Goal: Transaction & Acquisition: Subscribe to service/newsletter

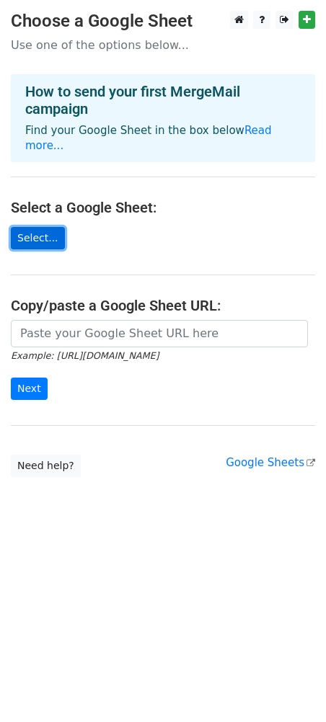
click at [43, 227] on link "Select..." at bounding box center [38, 238] width 54 height 22
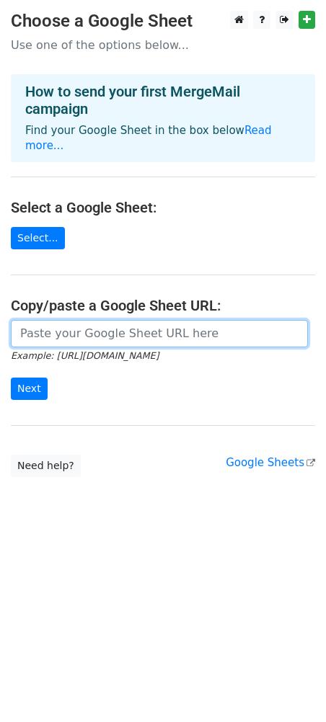
click at [100, 320] on input "url" at bounding box center [159, 333] width 297 height 27
paste input "https://docs.google.com/spreadsheets/d/1J-cWTHQmpGzrevyRaJ2uhnttqParINI5kN35tbj…"
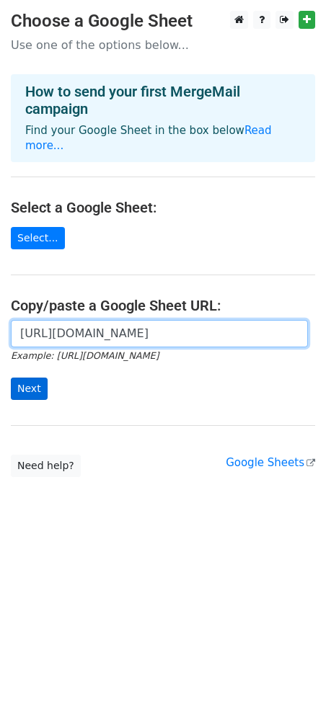
type input "https://docs.google.com/spreadsheets/d/1J-cWTHQmpGzrevyRaJ2uhnttqParINI5kN35tbj…"
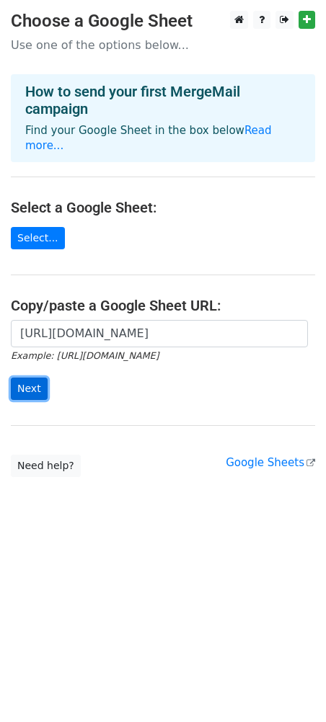
scroll to position [0, 0]
click at [25, 378] on input "Next" at bounding box center [29, 389] width 37 height 22
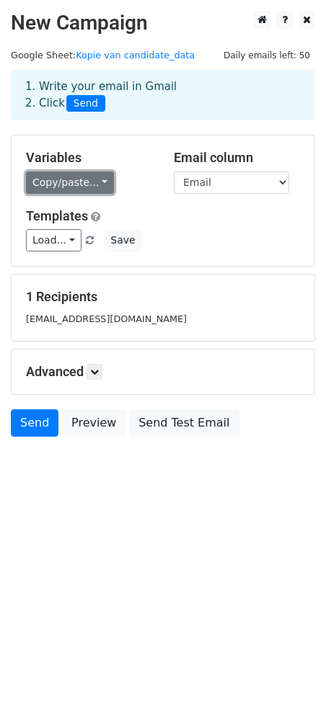
click at [92, 187] on link "Copy/paste..." at bounding box center [70, 183] width 88 height 22
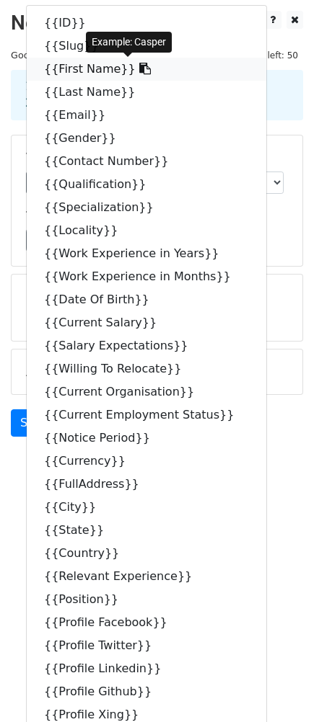
click at [89, 71] on link "{{First Name}}" at bounding box center [146, 69] width 239 height 23
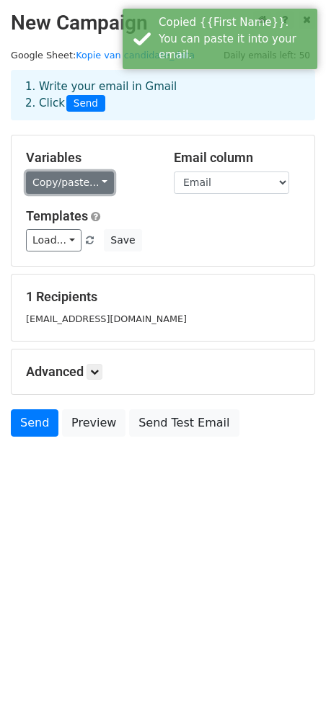
click at [83, 185] on link "Copy/paste..." at bounding box center [70, 183] width 88 height 22
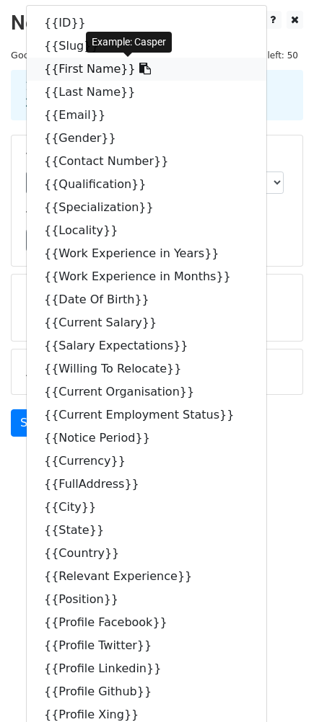
click at [66, 68] on link "{{First Name}}" at bounding box center [146, 69] width 239 height 23
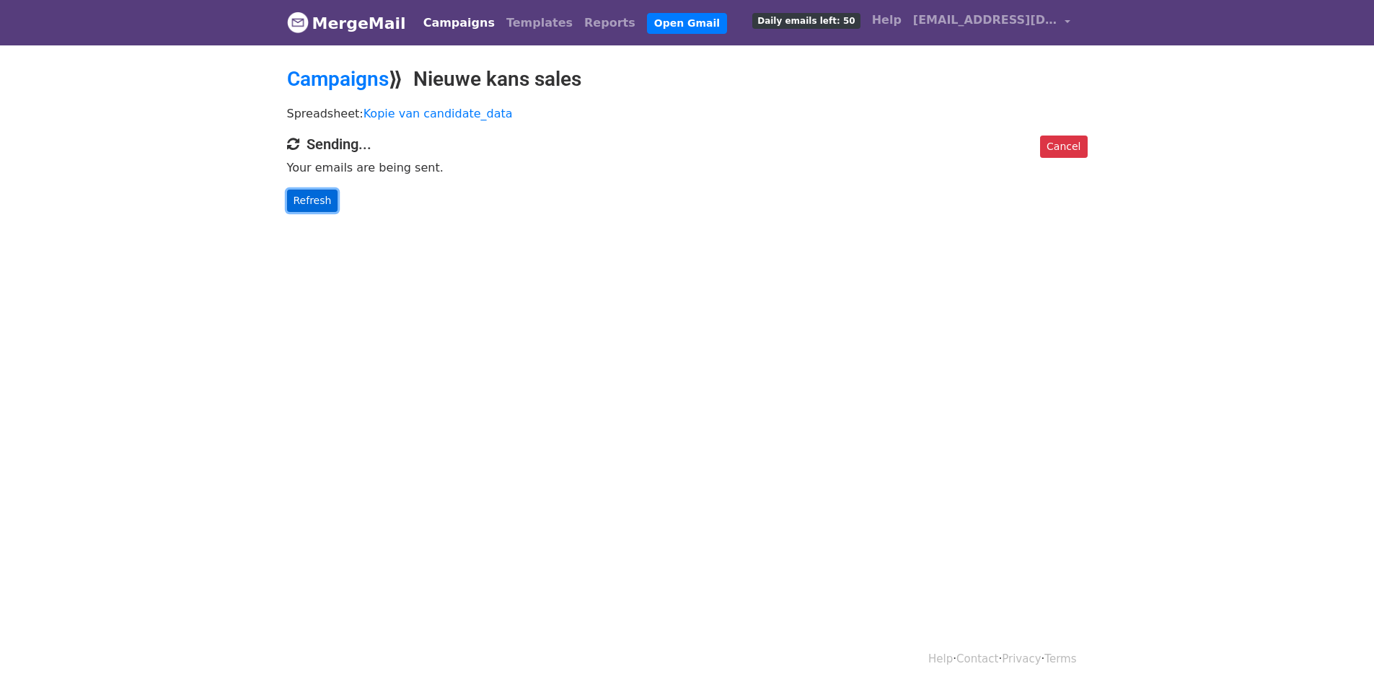
click at [324, 198] on link "Refresh" at bounding box center [312, 201] width 51 height 22
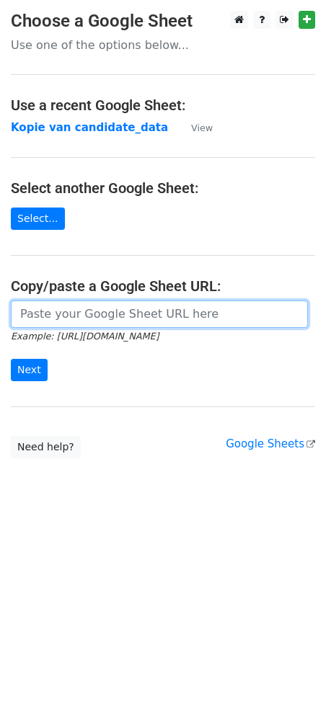
click at [89, 311] on input "url" at bounding box center [159, 314] width 297 height 27
paste input "https://docs.google.com/spreadsheets/d/1VayfLUeWphjluLBXo4A8EjapqfmKrA7QTa0C3Cm…"
drag, startPoint x: 41, startPoint y: 311, endPoint x: -53, endPoint y: 322, distance: 95.0
click at [0, 322] on html "Choose a Google Sheet Use one of the options below... Use a recent Google Sheet…" at bounding box center [163, 361] width 326 height 722
type input "https://docs.google.com/spreadsheets/d/1VayfLUeWphjluLBXo4A8EjapqfmKrA7QTa0C3Cm…"
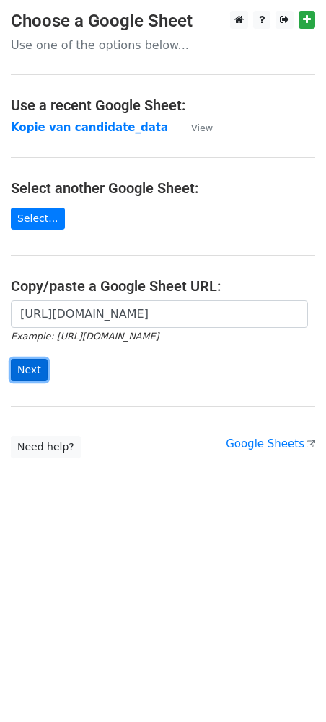
click at [34, 366] on input "Next" at bounding box center [29, 370] width 37 height 22
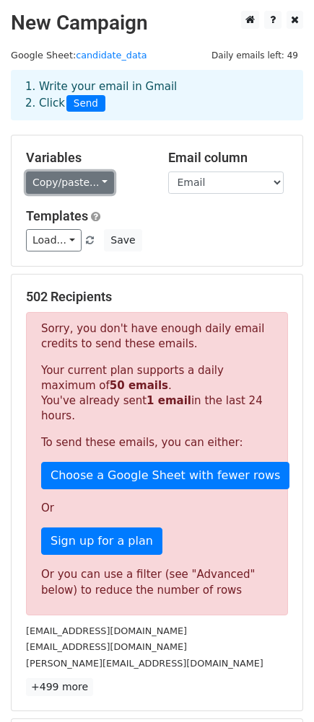
click at [84, 185] on link "Copy/paste..." at bounding box center [70, 183] width 88 height 22
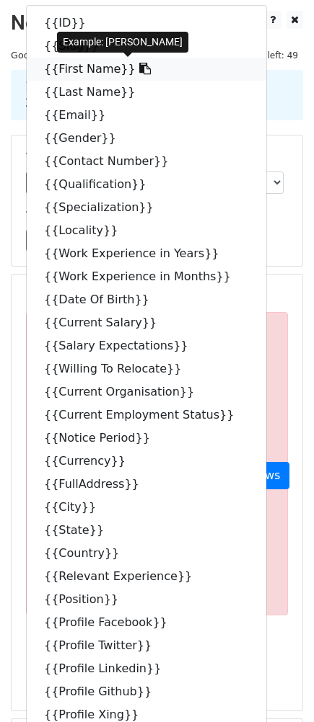
click at [112, 66] on link "{{First Name}}" at bounding box center [146, 69] width 239 height 23
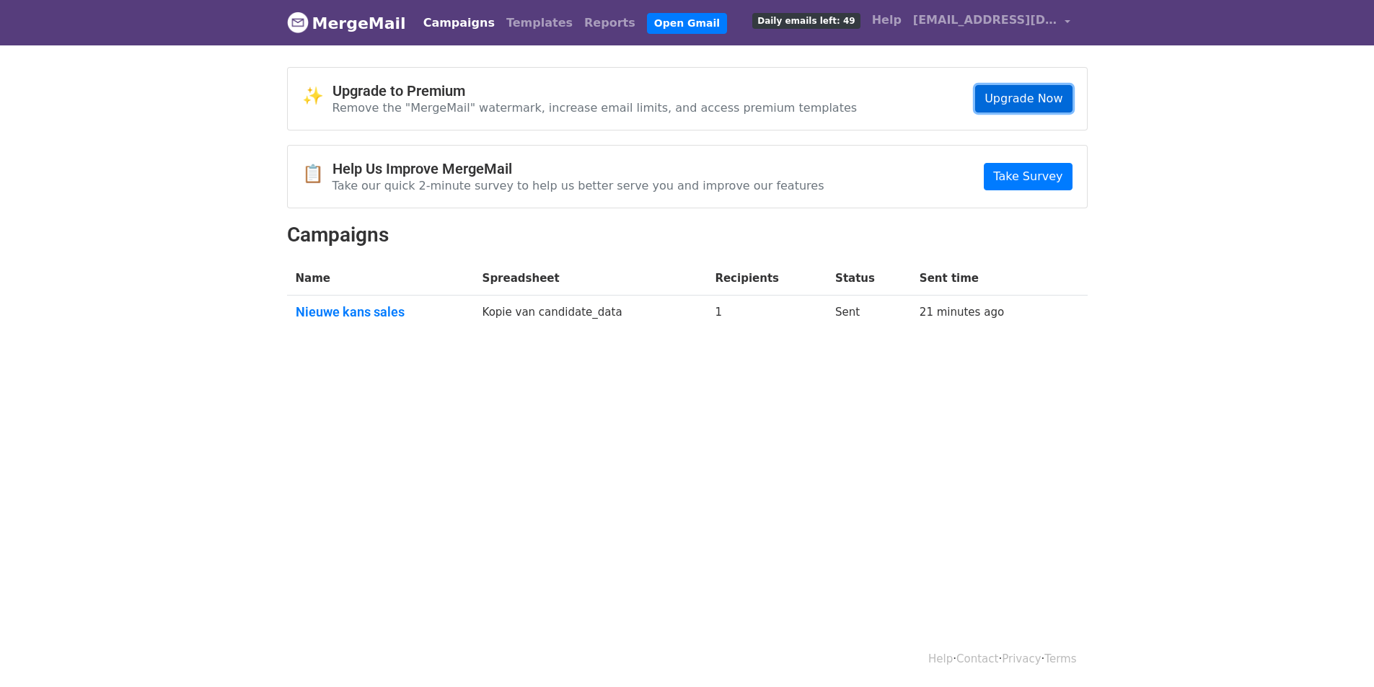
click at [1002, 102] on link "Upgrade Now" at bounding box center [1023, 98] width 97 height 27
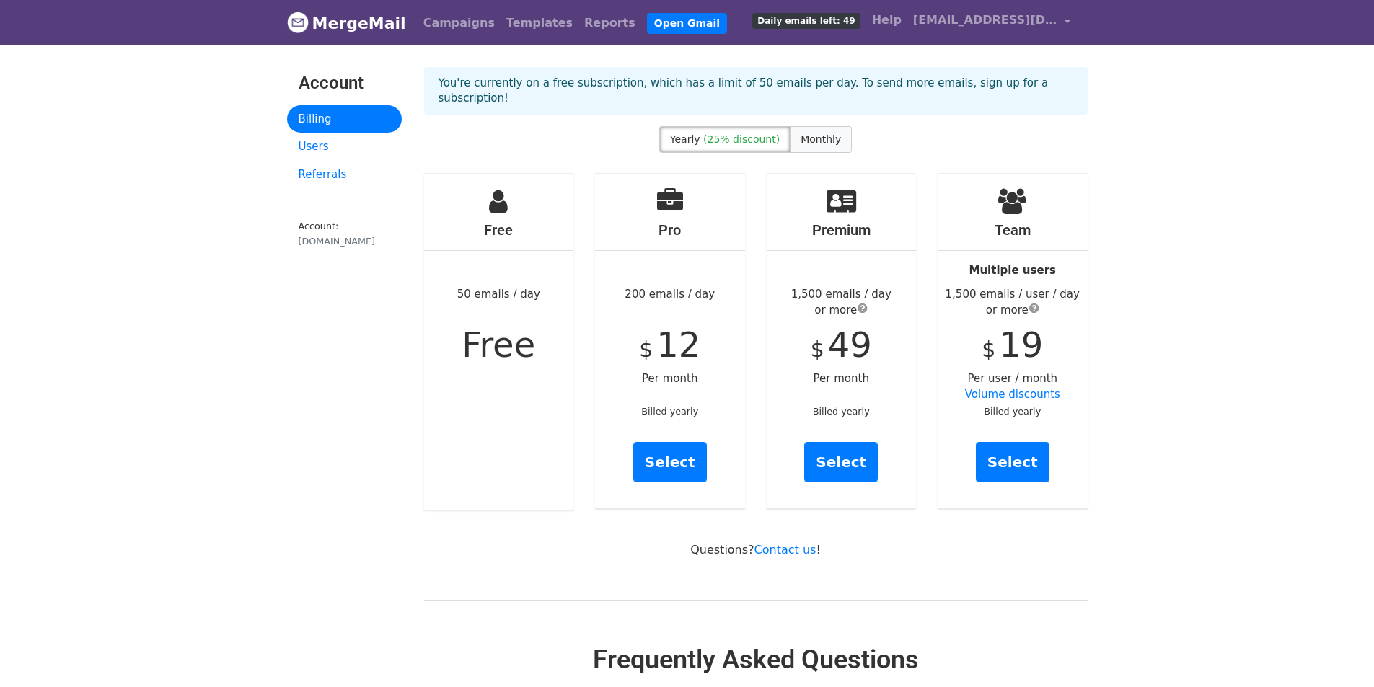
click at [807, 126] on label "Monthly" at bounding box center [821, 139] width 62 height 27
click at [679, 451] on link "Select" at bounding box center [670, 462] width 74 height 40
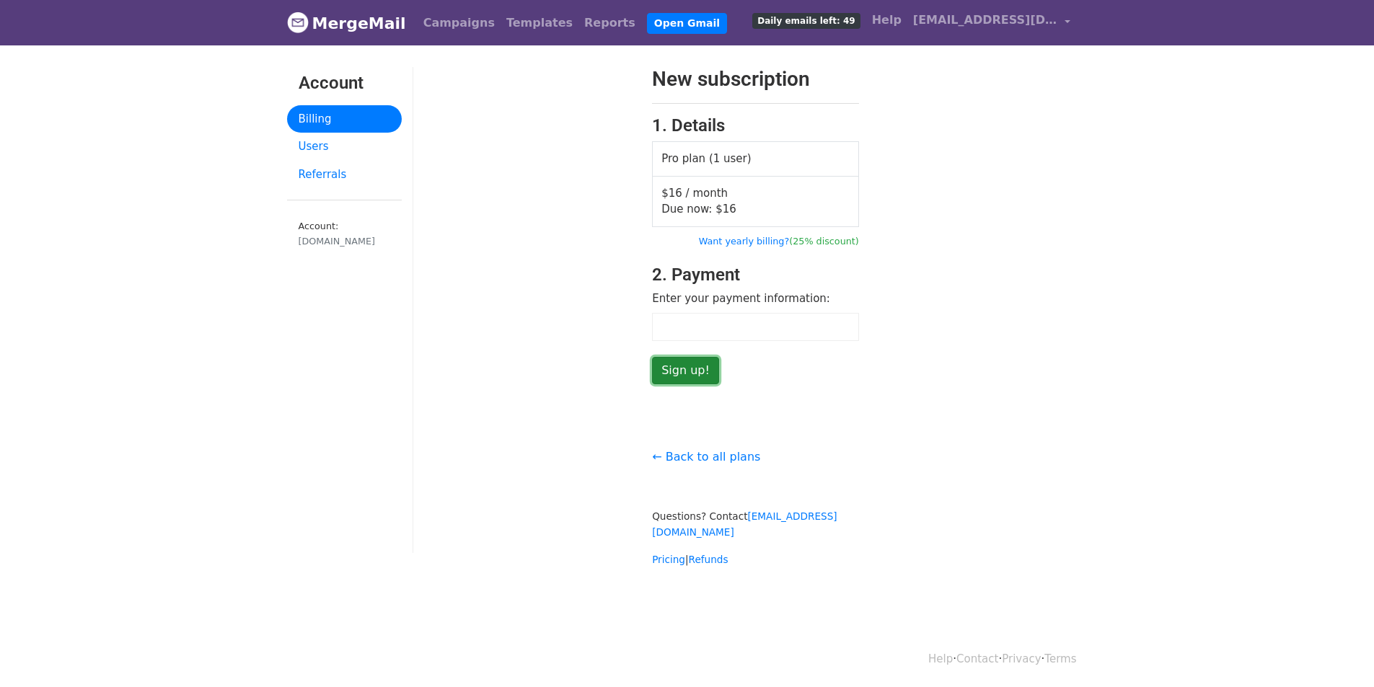
click at [673, 376] on input "Sign up!" at bounding box center [685, 370] width 67 height 27
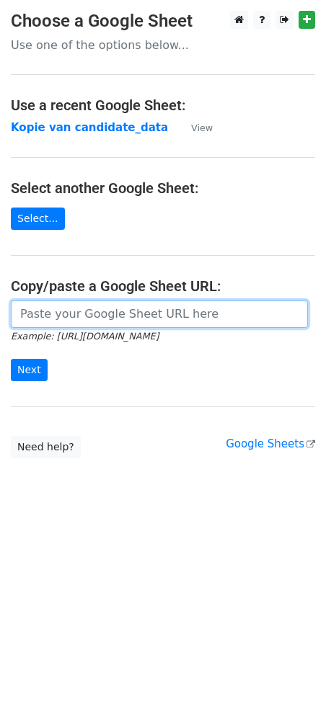
click at [87, 321] on input "url" at bounding box center [159, 314] width 297 height 27
paste input "[URL][DOMAIN_NAME]"
type input "[URL][DOMAIN_NAME]"
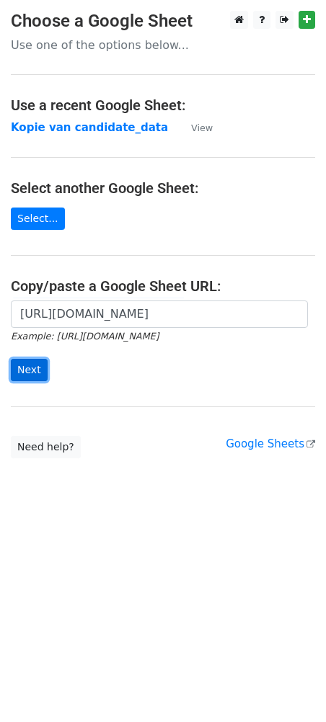
click at [34, 365] on input "Next" at bounding box center [29, 370] width 37 height 22
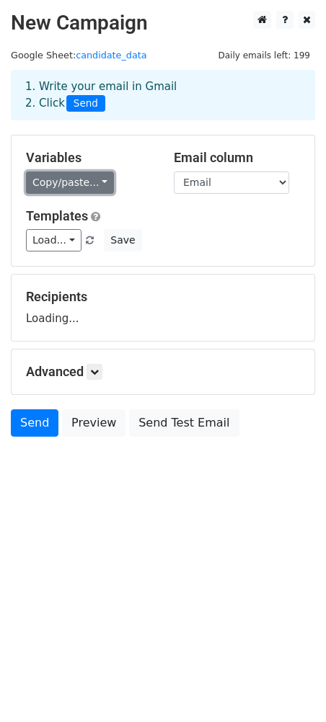
click at [76, 189] on link "Copy/paste..." at bounding box center [70, 183] width 88 height 22
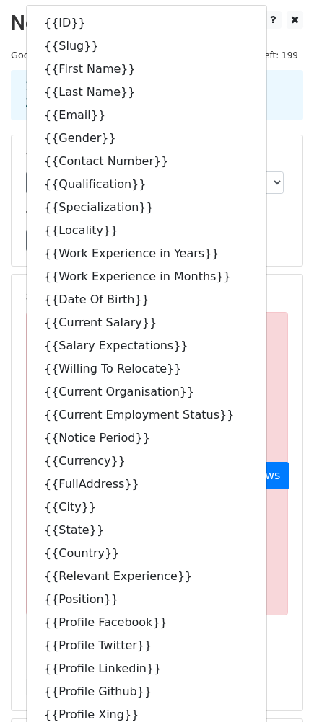
click at [288, 257] on div "Variables Copy/paste... {{ID}} {{Slug}} {{First Name}} {{Last Name}} {{Email}} …" at bounding box center [157, 201] width 291 height 131
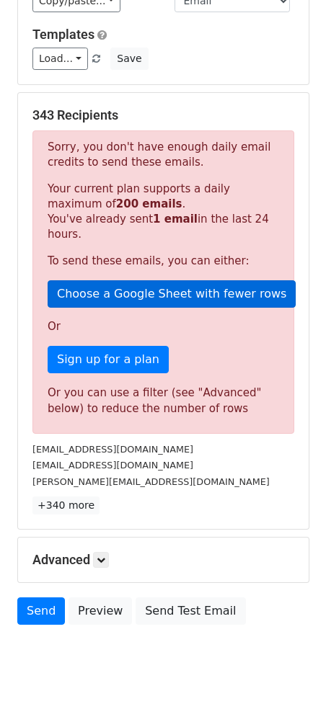
scroll to position [193, 0]
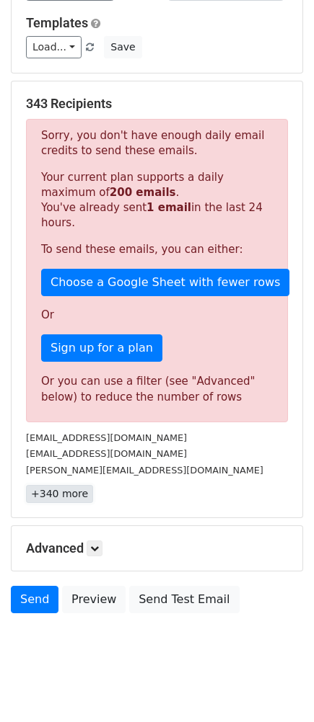
click at [65, 485] on link "+340 more" at bounding box center [59, 494] width 67 height 18
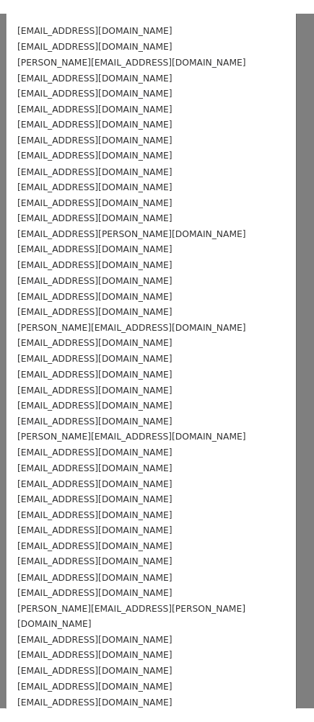
scroll to position [0, 0]
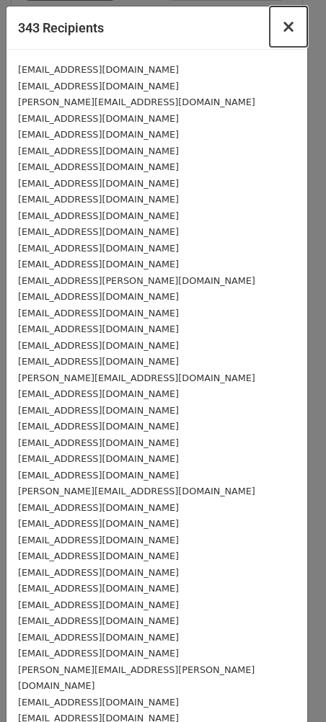
click at [281, 25] on span "×" at bounding box center [288, 27] width 14 height 20
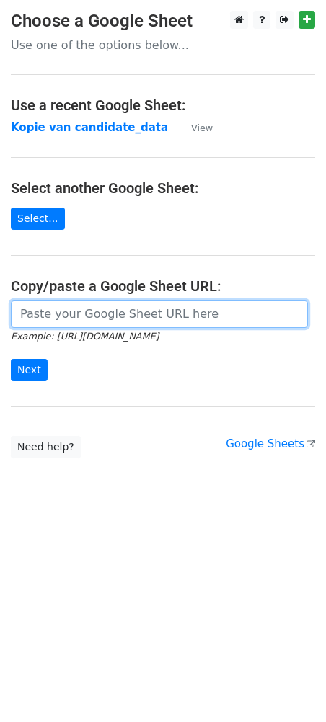
click at [74, 315] on input "url" at bounding box center [159, 314] width 297 height 27
paste input "[URL][DOMAIN_NAME]"
type input "[URL][DOMAIN_NAME]"
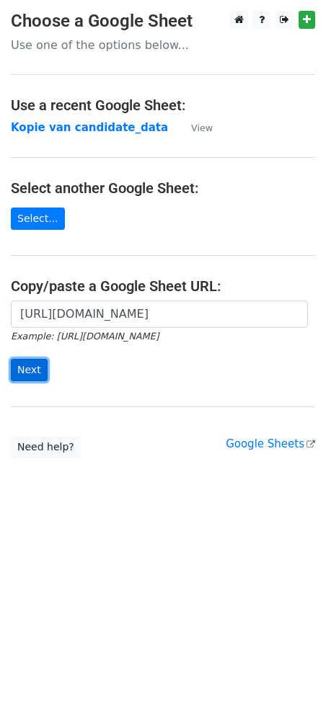
click at [36, 372] on input "Next" at bounding box center [29, 370] width 37 height 22
